Goal: Complete application form

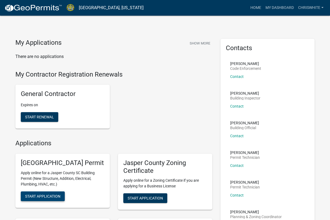
click at [48, 198] on span "Start Application" at bounding box center [42, 196] width 35 height 4
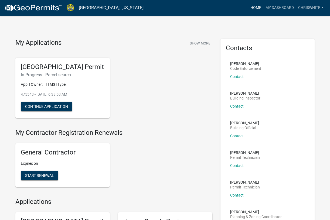
click at [255, 7] on link "Home" at bounding box center [255, 8] width 15 height 10
click at [36, 6] on img at bounding box center [33, 8] width 58 height 8
click at [255, 7] on link "Home" at bounding box center [255, 8] width 15 height 10
